Goal: Transaction & Acquisition: Obtain resource

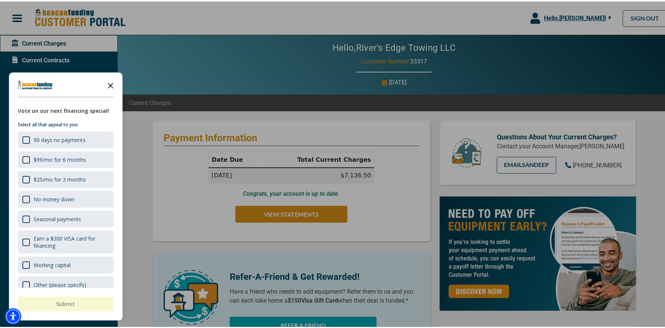
click at [111, 84] on icon "Close the survey" at bounding box center [110, 83] width 15 height 15
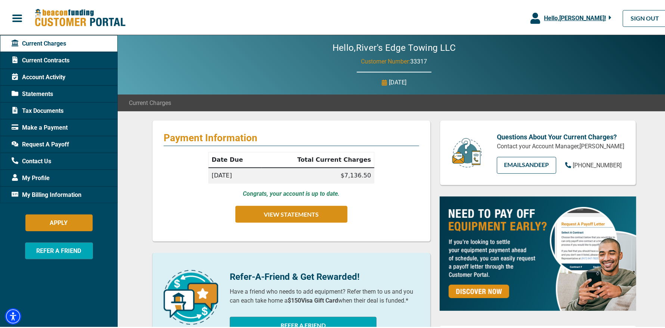
click at [44, 109] on span "Tax Documents" at bounding box center [38, 109] width 52 height 9
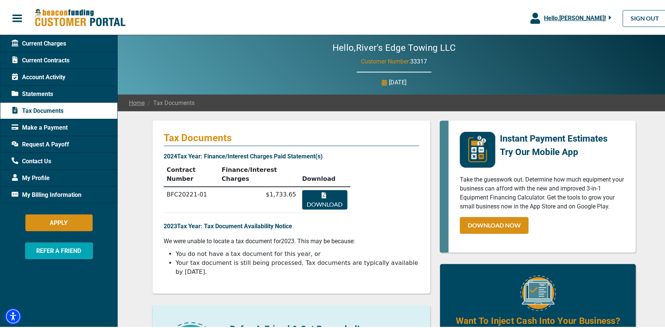
click at [331, 189] on button "Download" at bounding box center [324, 198] width 45 height 19
click at [46, 59] on span "Current Contracts" at bounding box center [41, 59] width 58 height 9
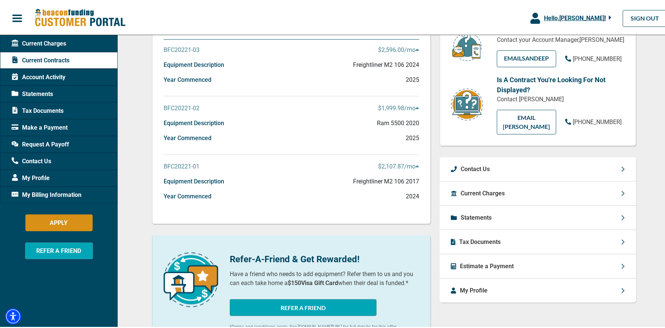
scroll to position [112, 0]
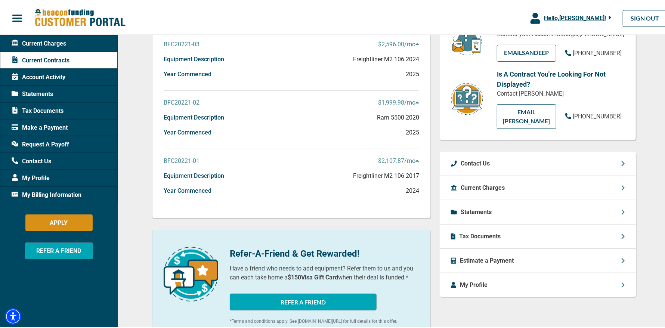
click at [181, 159] on p "BFC20221-01" at bounding box center [182, 159] width 36 height 9
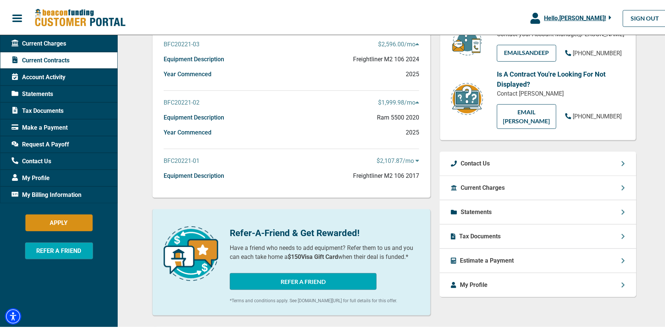
click at [181, 159] on p "BFC20221-01" at bounding box center [182, 159] width 36 height 9
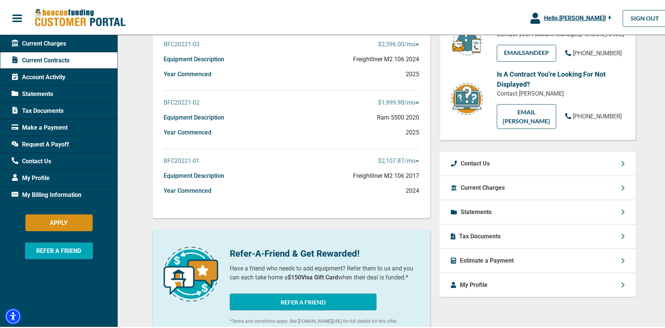
click at [397, 161] on p "$2,107.87 /mo" at bounding box center [398, 159] width 41 height 9
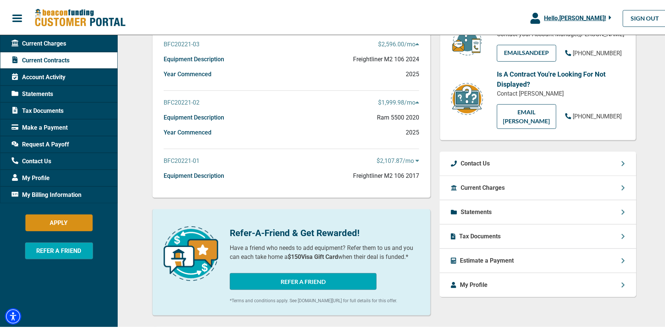
click at [397, 161] on p "$2,107.87 /mo" at bounding box center [397, 159] width 43 height 9
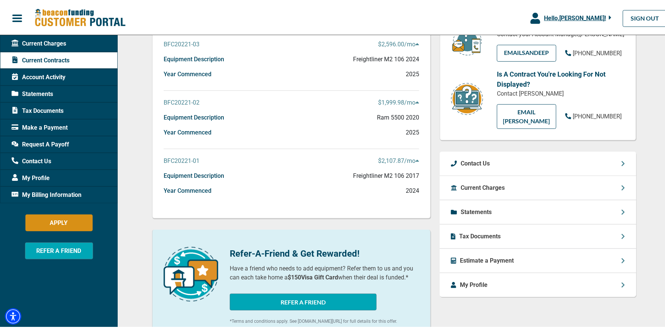
click at [235, 187] on div "Year Commenced 2024" at bounding box center [291, 192] width 255 height 15
click at [246, 204] on div "Current Contracts BFC20221-03 $2,596.00 /mo Equipment Description Freightliner …" at bounding box center [291, 112] width 279 height 210
click at [301, 175] on div "Equipment Description Freightliner M2 106 2017" at bounding box center [291, 177] width 255 height 15
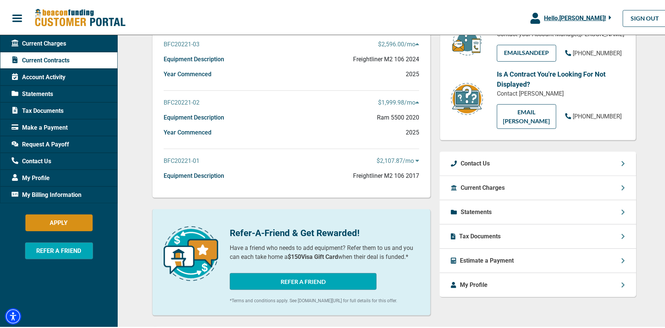
click at [173, 156] on p "BFC20221-01" at bounding box center [182, 159] width 36 height 9
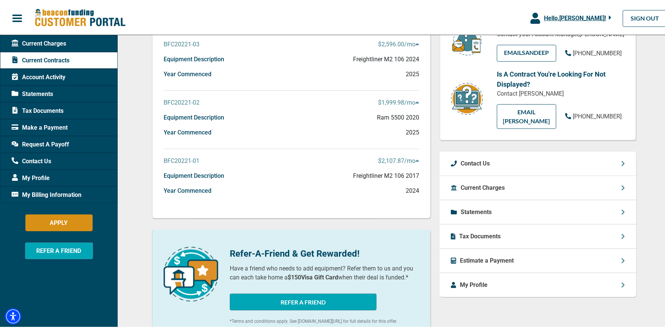
drag, startPoint x: 167, startPoint y: 157, endPoint x: 312, endPoint y: 176, distance: 146.1
click at [312, 176] on div "Equipment Description Freightliner M2 106 2017" at bounding box center [291, 177] width 255 height 15
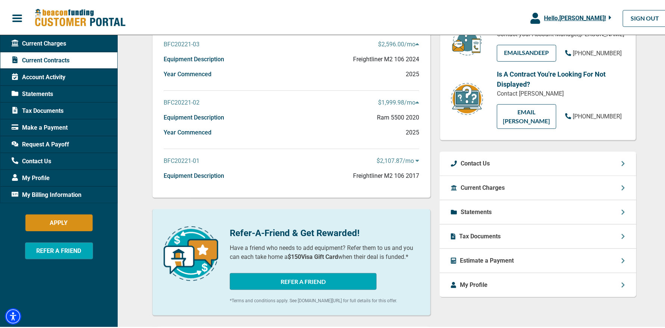
click at [288, 173] on div "Equipment Description Freightliner M2 106 2017" at bounding box center [291, 177] width 255 height 15
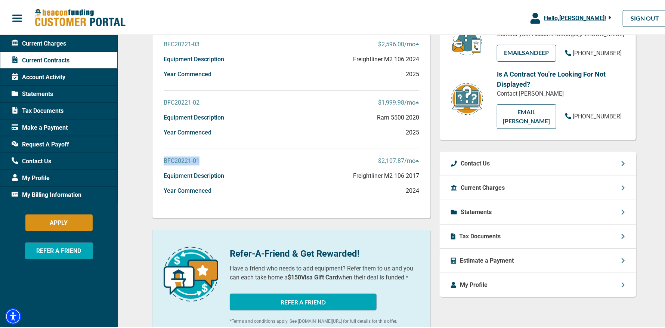
drag, startPoint x: 206, startPoint y: 158, endPoint x: 151, endPoint y: 160, distance: 54.9
click at [152, 160] on div "Current Contracts BFC20221-03 $2,596.00 /mo Equipment Description Freightliner …" at bounding box center [291, 112] width 279 height 210
copy p "BFC20221-01"
